Goal: Register for event/course

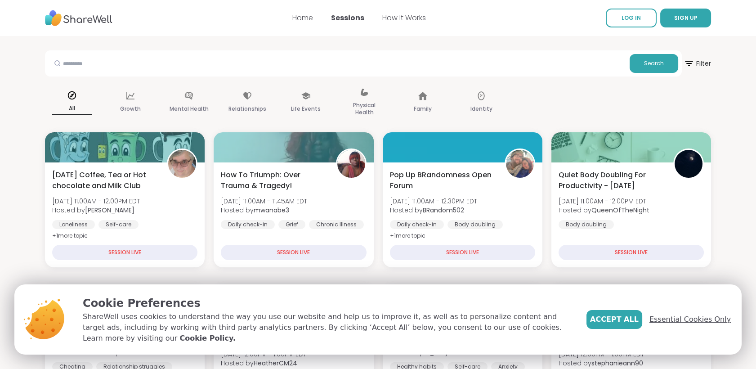
click at [688, 325] on span "Essential Cookies Only" at bounding box center [690, 319] width 81 height 11
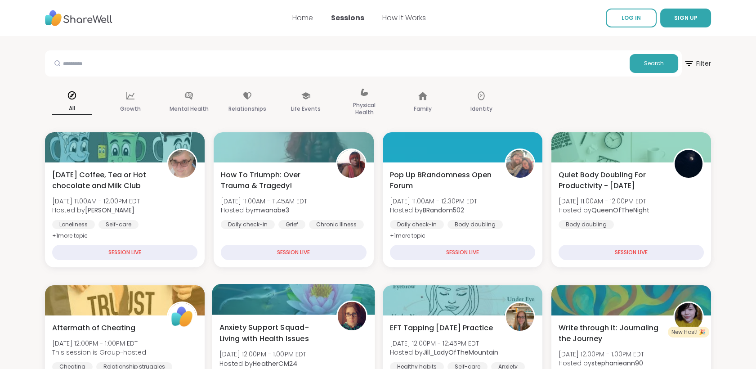
click at [284, 334] on span "Anxiety Support Squad- Living with Health Issues" at bounding box center [273, 333] width 107 height 22
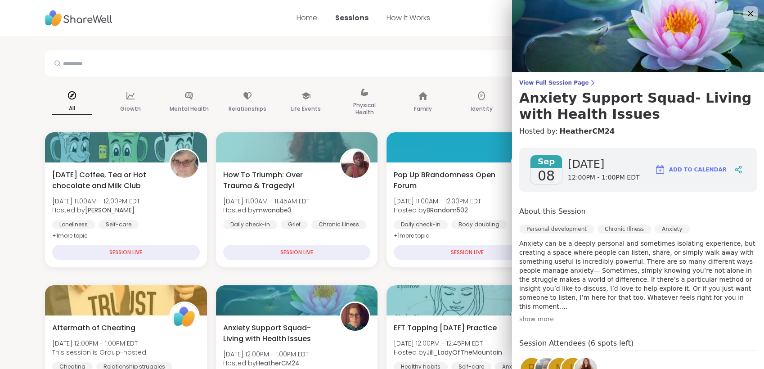
click at [549, 82] on span "View Full Session Page" at bounding box center [638, 82] width 238 height 7
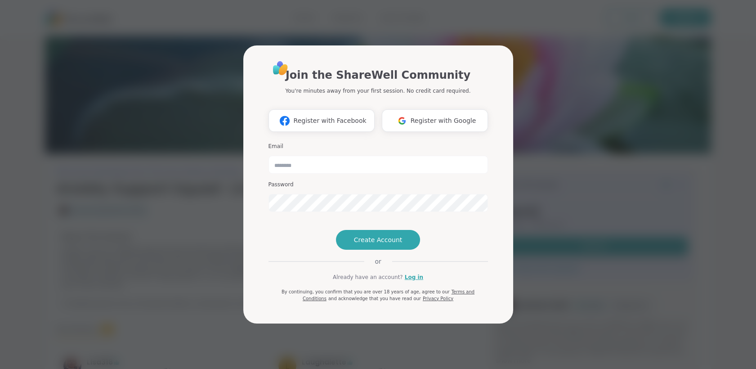
click at [540, 111] on div "Join the ShareWell Community You're minutes away from your first session. No cr…" at bounding box center [378, 184] width 746 height 369
click at [409, 281] on link "Log in" at bounding box center [414, 277] width 18 height 8
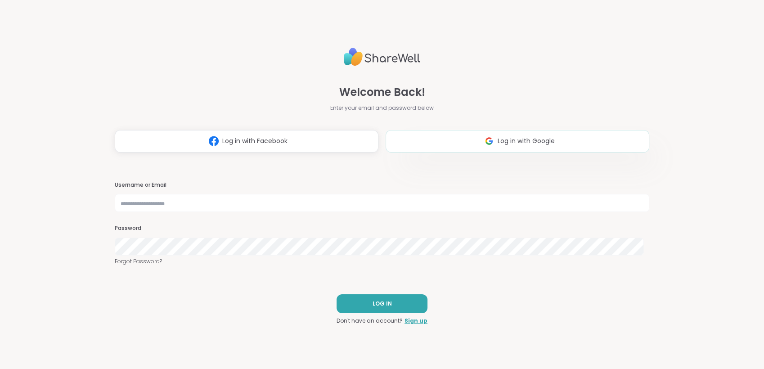
click at [498, 143] on span "Log in with Google" at bounding box center [526, 140] width 57 height 9
